Goal: Check status: Check status

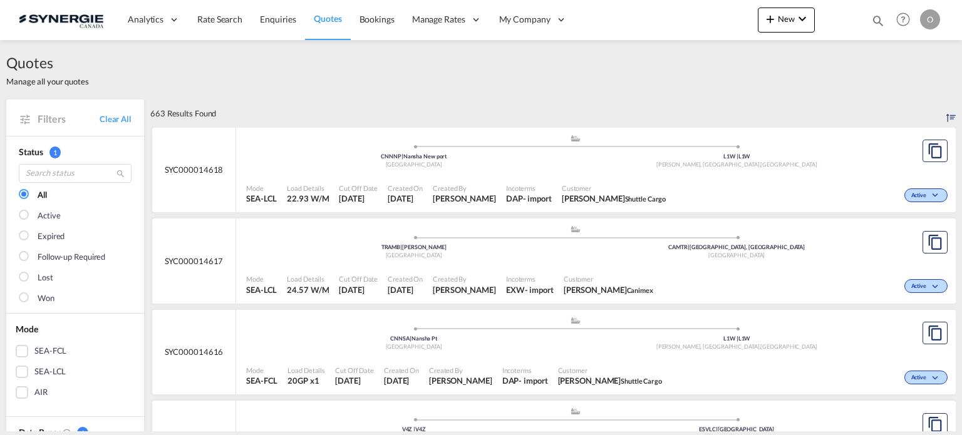
click at [876, 19] on md-icon "icon-magnify" at bounding box center [878, 21] width 14 height 14
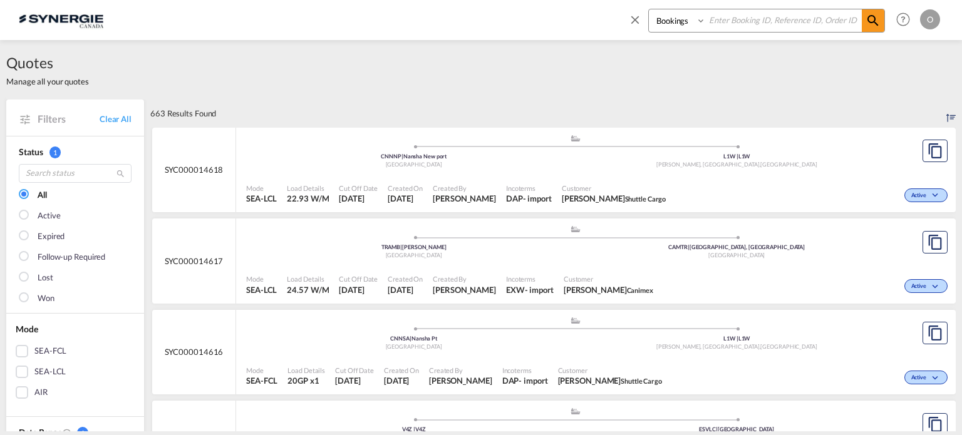
click at [670, 24] on select "Bookings Quotes Enquiries" at bounding box center [678, 20] width 59 height 23
select select "Quotes"
click at [649, 9] on select "Bookings Quotes Enquiries" at bounding box center [678, 20] width 59 height 23
click at [729, 18] on input at bounding box center [784, 20] width 156 height 22
paste input "syc000014047"
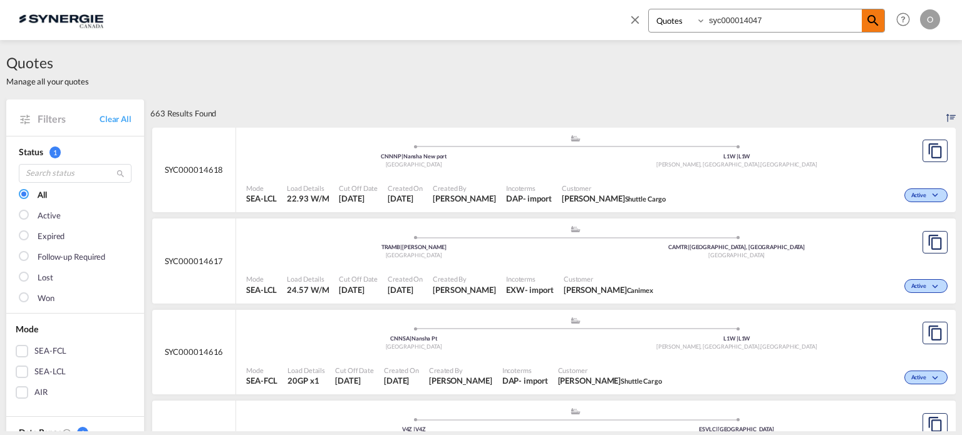
type input "syc000014047"
click at [873, 21] on md-icon "icon-magnify" at bounding box center [872, 20] width 15 height 15
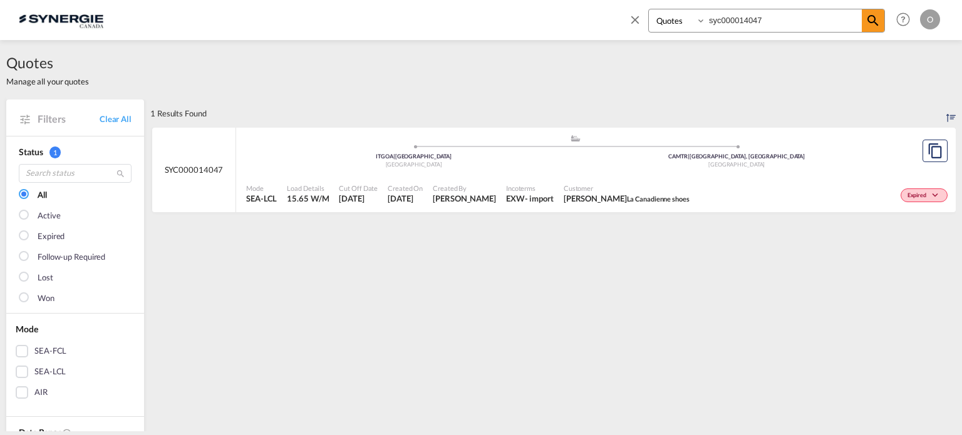
click at [496, 191] on span "Created By" at bounding box center [464, 187] width 63 height 9
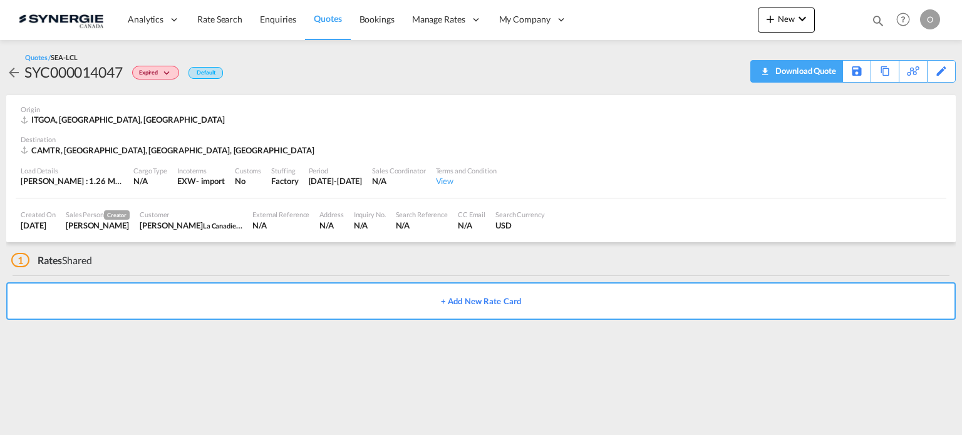
click at [769, 72] on md-icon "icon-download" at bounding box center [764, 67] width 15 height 9
